Goal: Task Accomplishment & Management: Manage account settings

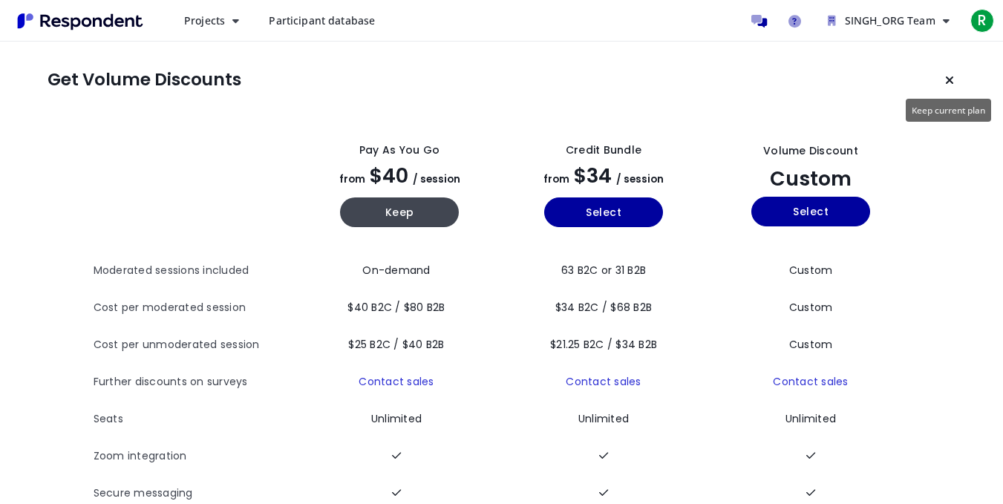
click at [950, 83] on icon "Keep current plan" at bounding box center [949, 80] width 9 height 12
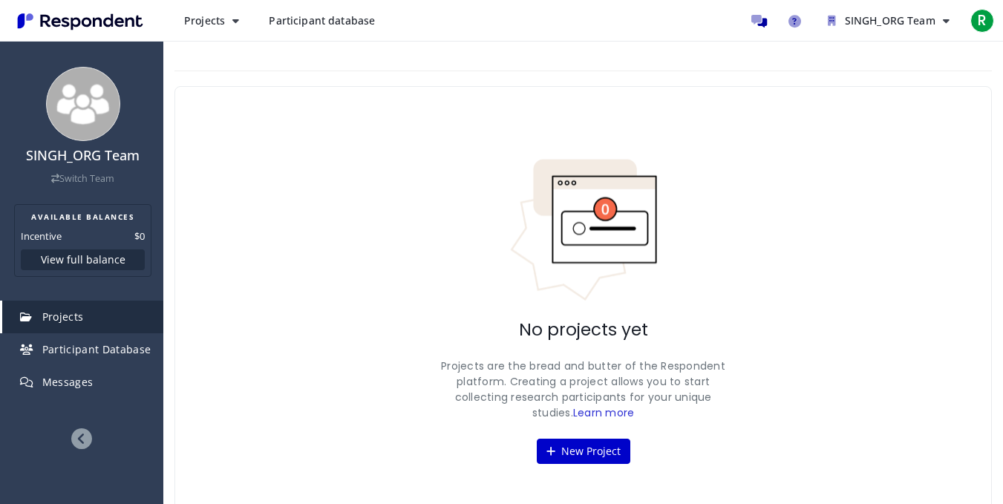
scroll to position [32, 0]
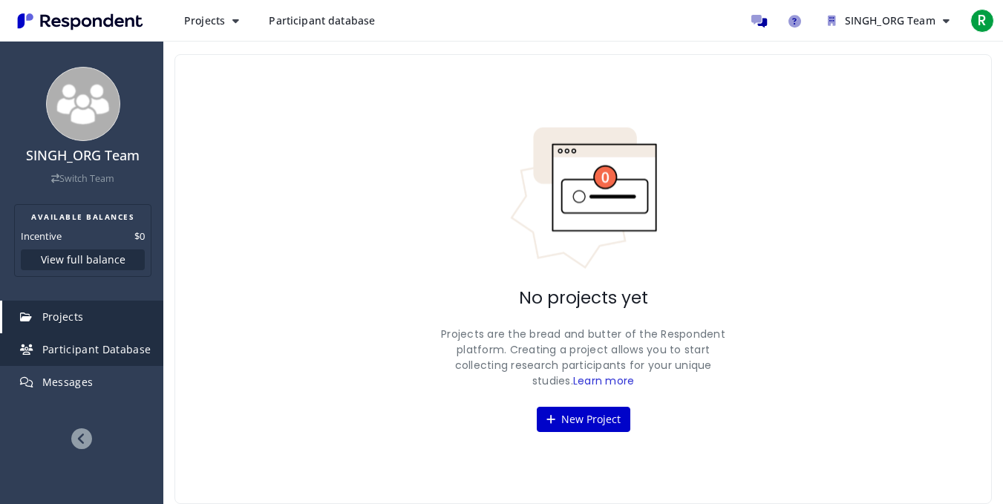
click at [108, 346] on span "Participant Database" at bounding box center [96, 349] width 109 height 14
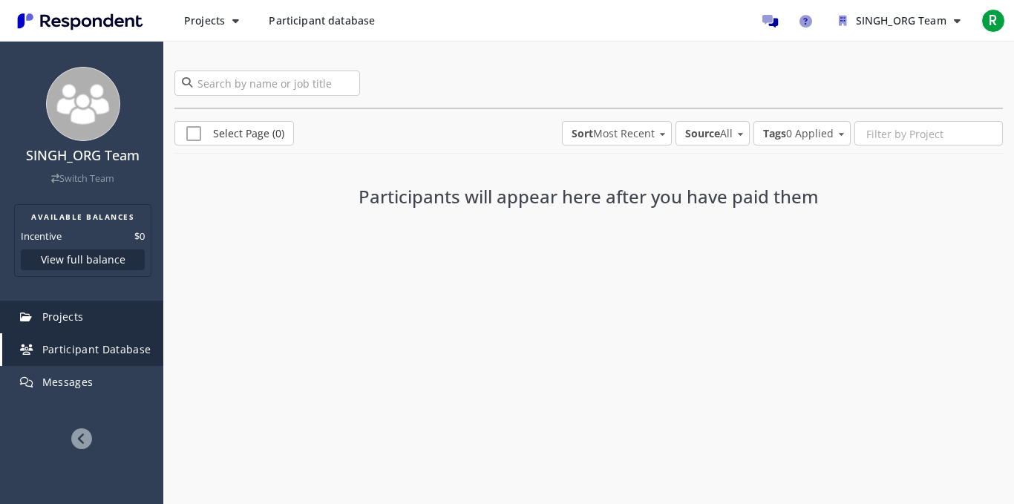
click at [99, 331] on link "Projects" at bounding box center [82, 317] width 161 height 33
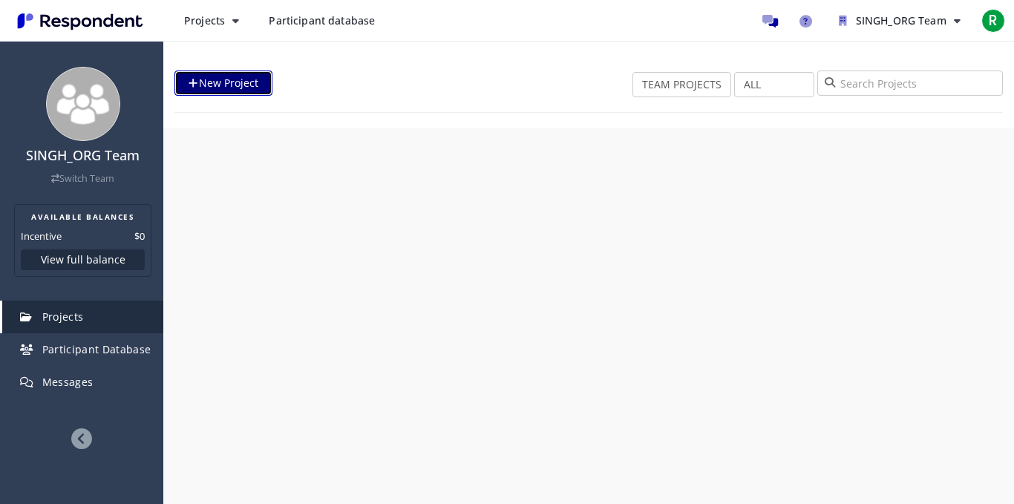
click at [226, 79] on link "New Project" at bounding box center [223, 83] width 98 height 25
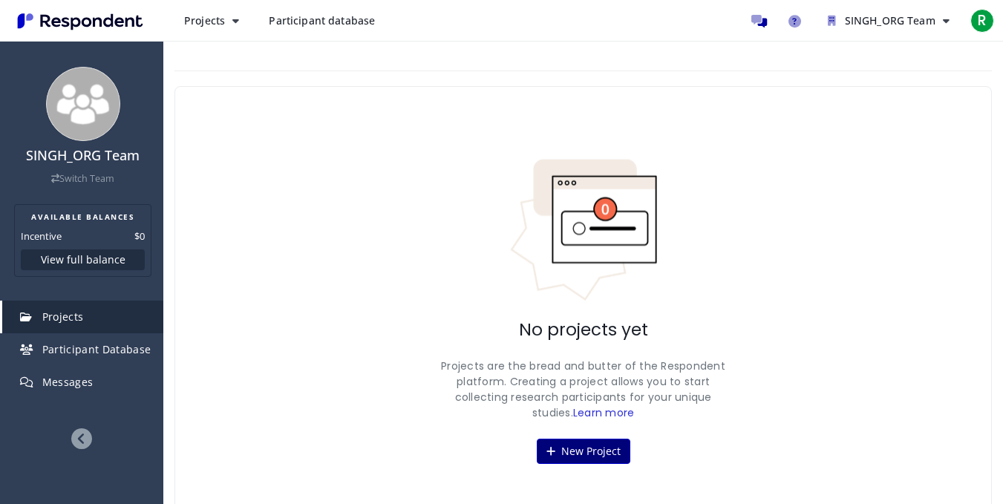
click at [577, 307] on div "No projects yet Projects are the bread and butter of the Respondent platform. C…" at bounding box center [582, 311] width 817 height 450
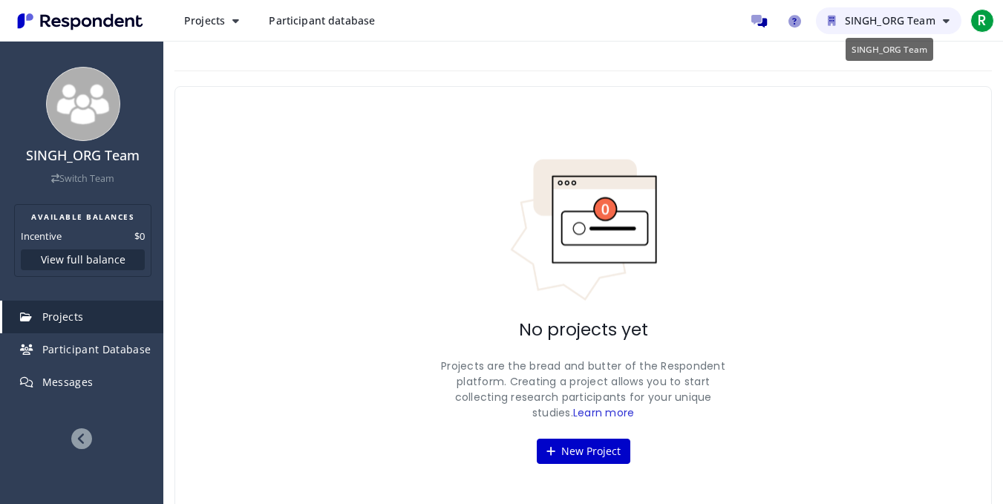
click at [934, 23] on span "SINGH_ORG Team" at bounding box center [890, 20] width 91 height 14
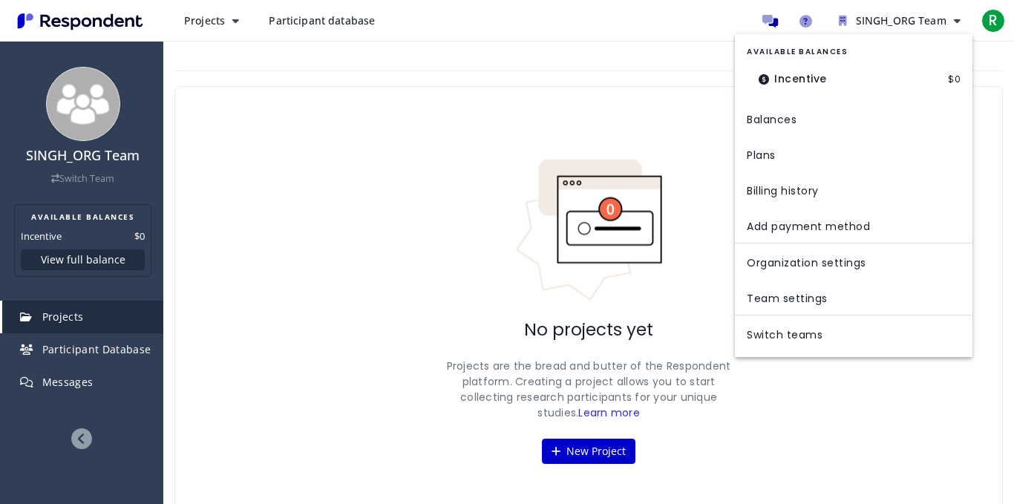
click at [517, 129] on md-backdrop at bounding box center [507, 252] width 1014 height 504
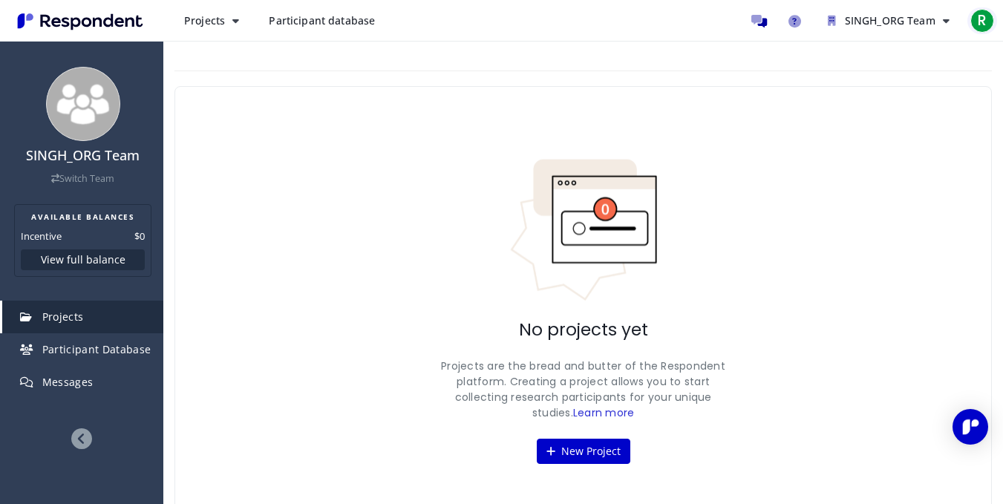
click at [973, 15] on span "R" at bounding box center [982, 21] width 24 height 24
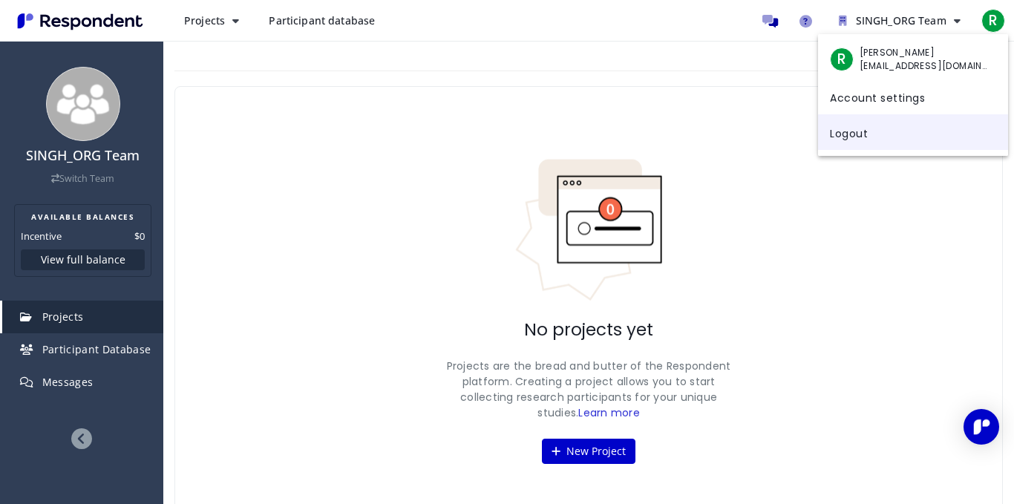
click at [833, 133] on link "Logout" at bounding box center [913, 132] width 190 height 36
